Goal: Task Accomplishment & Management: Complete application form

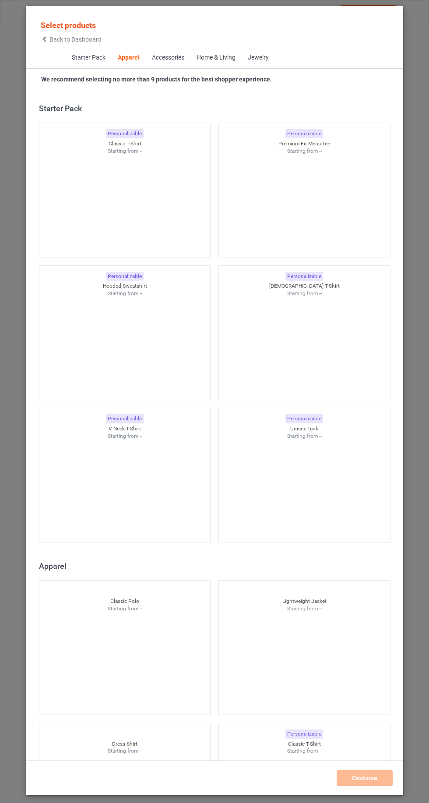
scroll to position [468, 0]
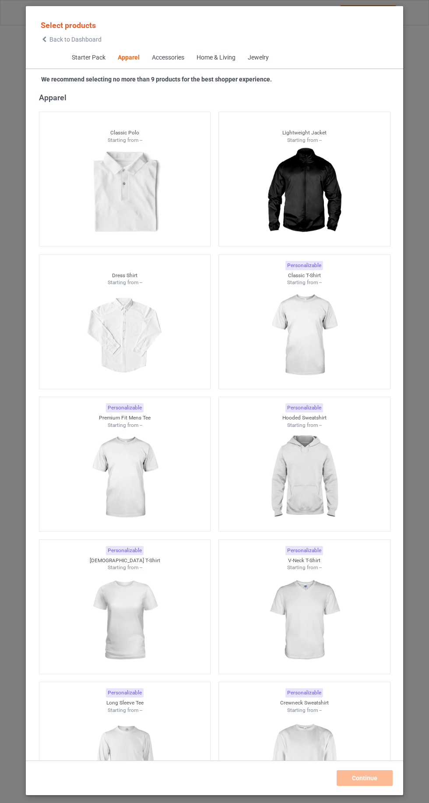
click at [44, 39] on icon at bounding box center [44, 39] width 7 height 6
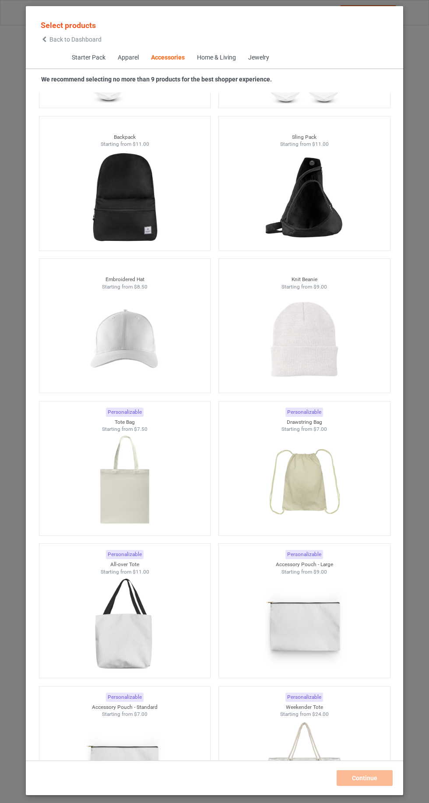
scroll to position [4769, 0]
click at [97, 351] on img at bounding box center [124, 340] width 78 height 98
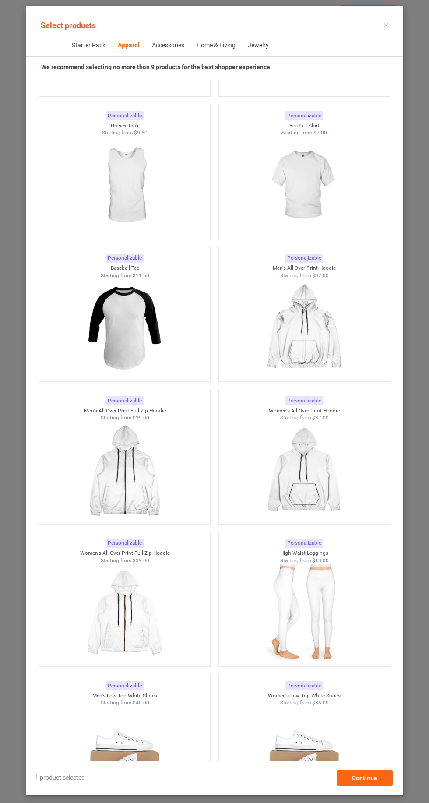
scroll to position [614, 0]
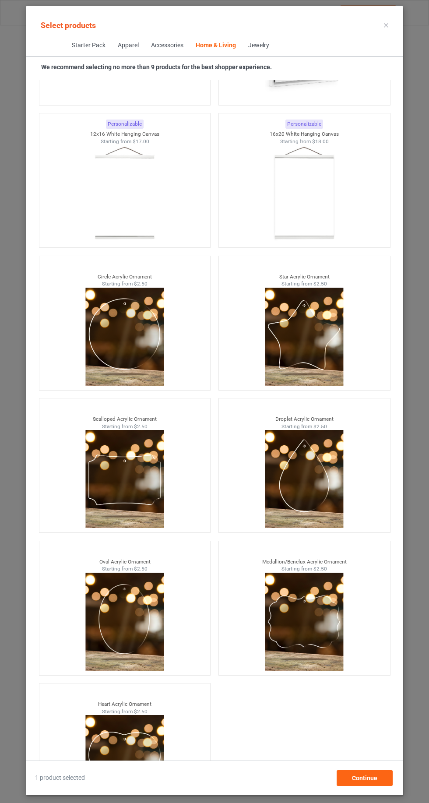
scroll to position [59, 0]
click at [389, 782] on div "Continue" at bounding box center [365, 778] width 56 height 16
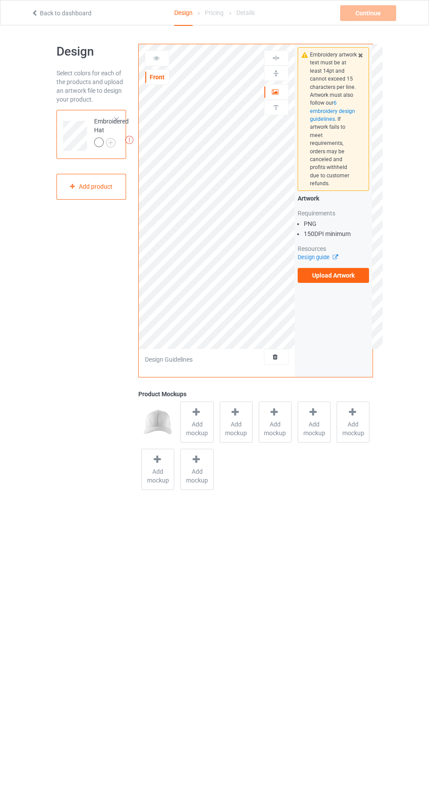
click at [0, 0] on img at bounding box center [0, 0] width 0 height 0
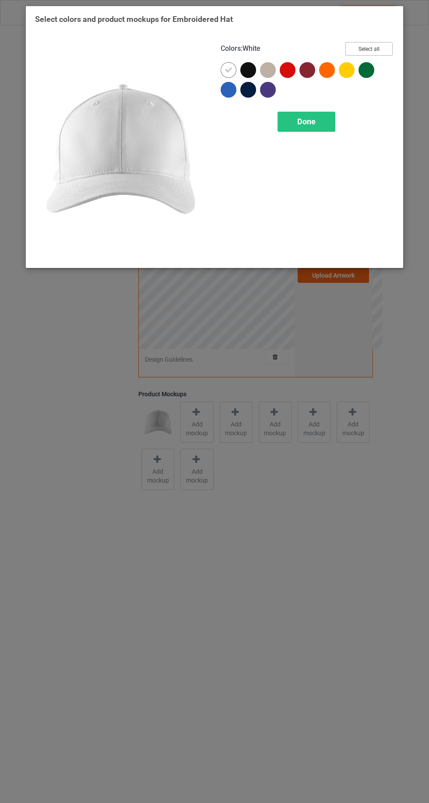
click at [372, 51] on button "Select all" at bounding box center [368, 49] width 47 height 14
click at [245, 68] on icon at bounding box center [248, 70] width 8 height 8
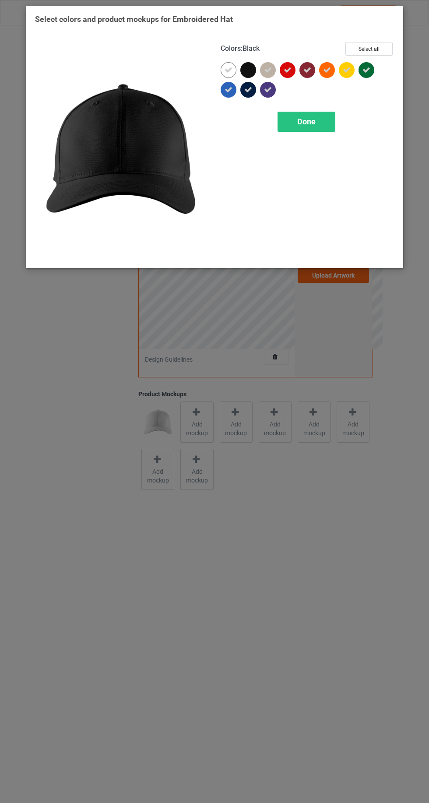
click at [248, 89] on icon at bounding box center [248, 90] width 8 height 8
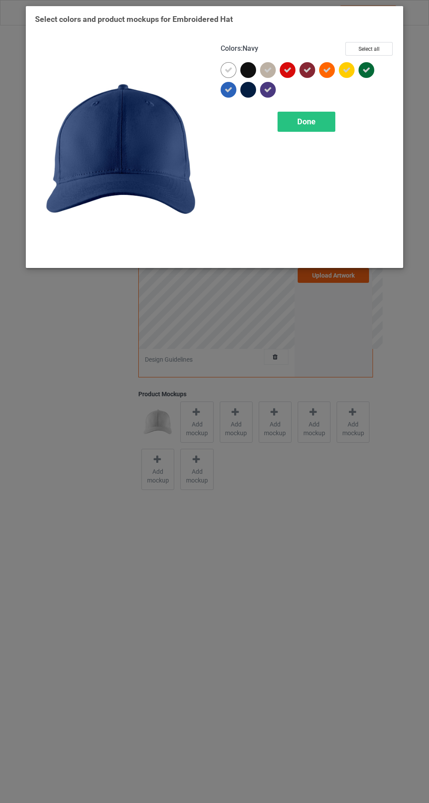
click at [311, 127] on div "Done" at bounding box center [307, 122] width 58 height 20
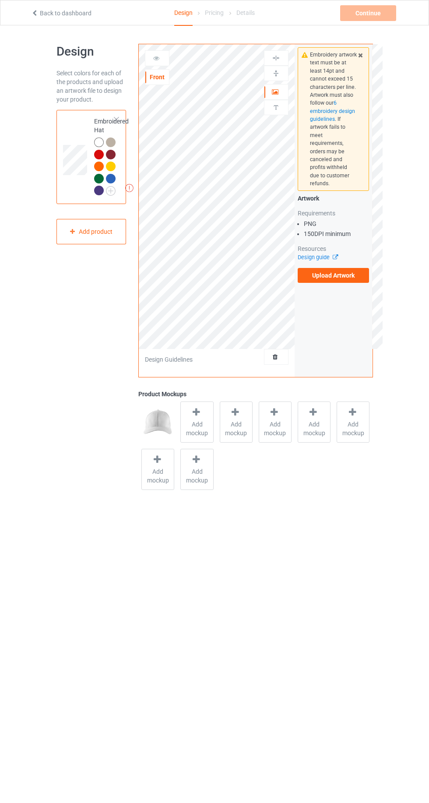
click at [330, 268] on label "Upload Artwork" at bounding box center [334, 275] width 72 height 15
click at [0, 0] on input "Upload Artwork" at bounding box center [0, 0] width 0 height 0
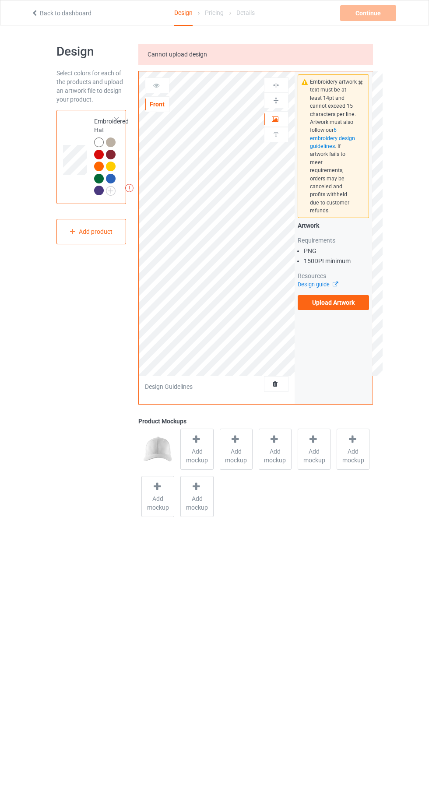
click at [352, 297] on label "Upload Artwork" at bounding box center [334, 302] width 72 height 15
click at [0, 0] on input "Upload Artwork" at bounding box center [0, 0] width 0 height 0
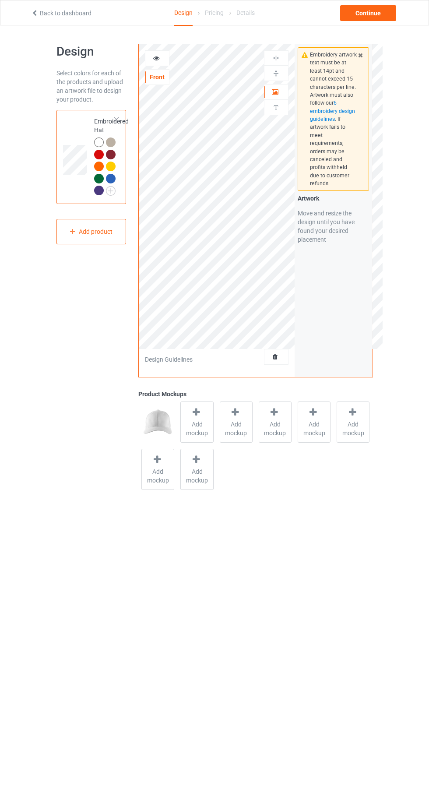
click at [157, 54] on icon at bounding box center [156, 57] width 7 height 6
